Goal: Check status: Check status

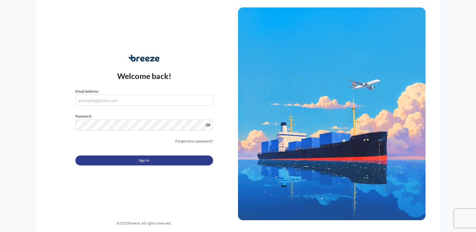
type input "[PERSON_NAME][EMAIL_ADDRESS][DOMAIN_NAME]"
click at [145, 160] on span "Sign In" at bounding box center [143, 160] width 11 height 6
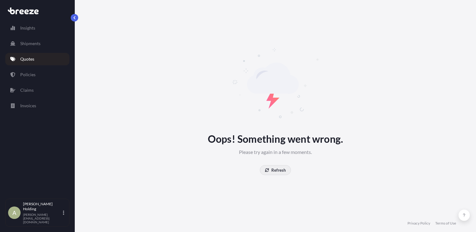
click at [276, 171] on p "Refresh" at bounding box center [278, 170] width 14 height 6
